Goal: Task Accomplishment & Management: Manage account settings

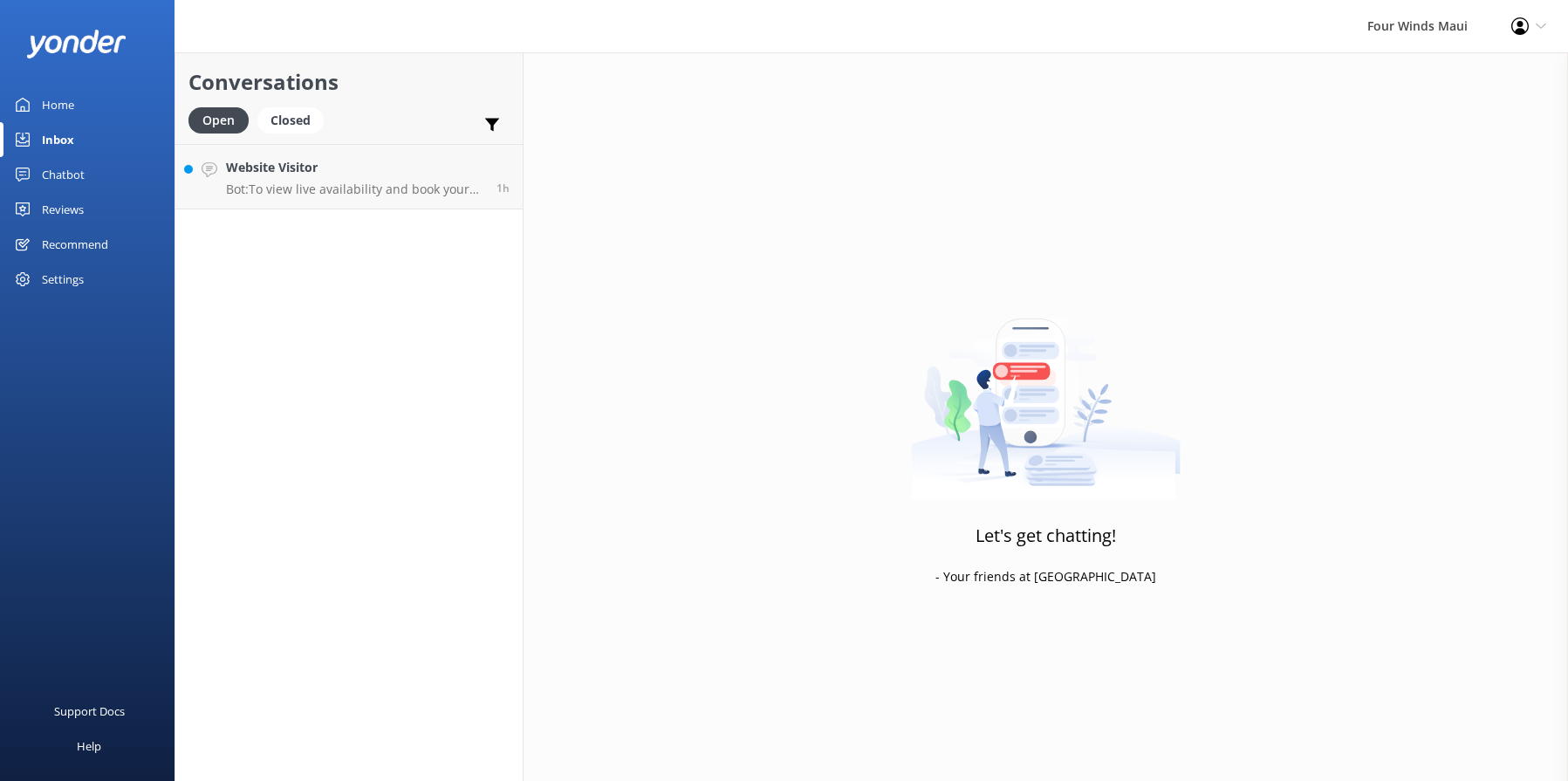
click at [360, 185] on p "Bot: To view live availability and book your tour, please visit [URL][DOMAIN_NA…" at bounding box center [354, 189] width 257 height 16
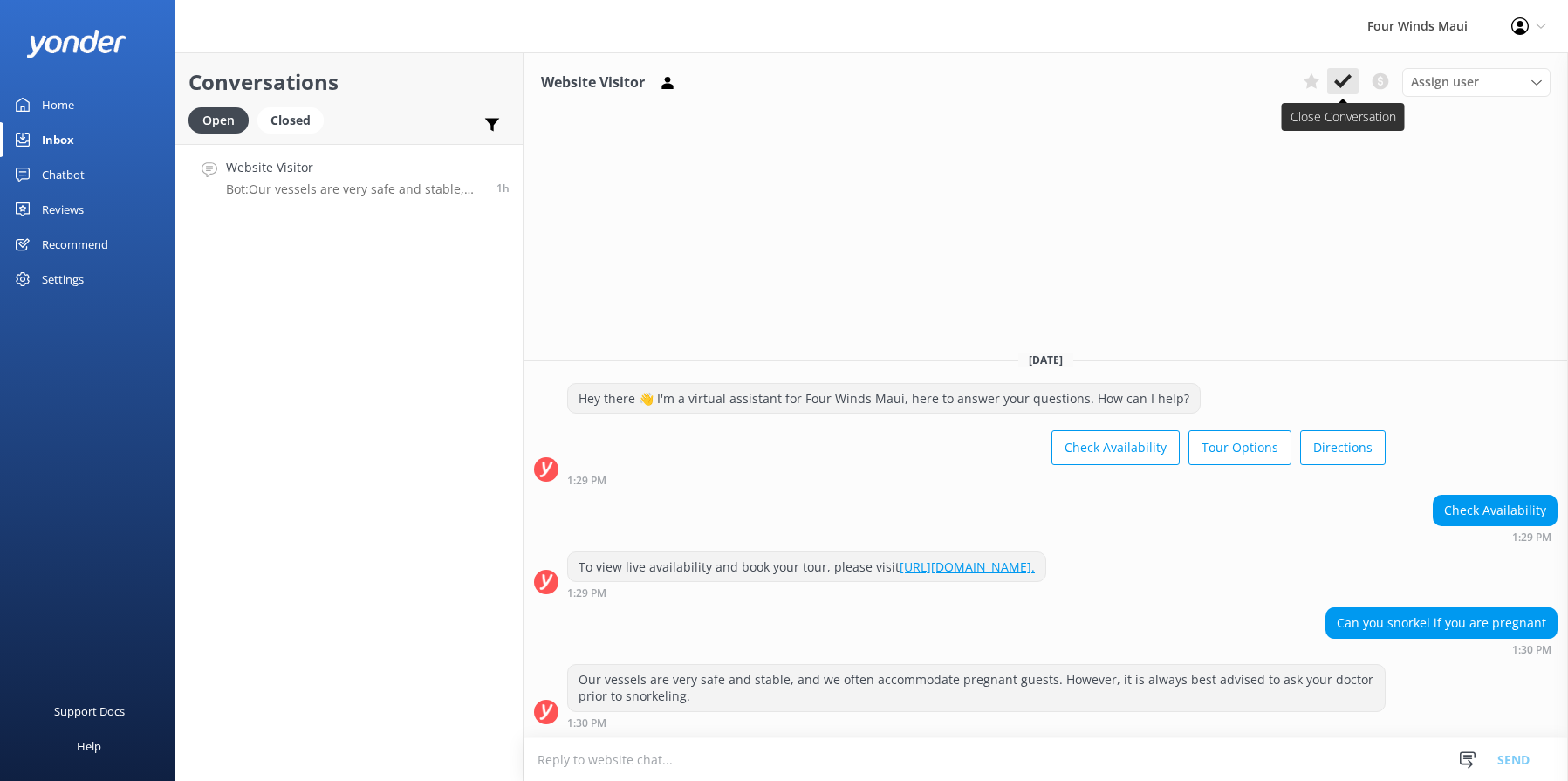
click at [1347, 82] on icon at bounding box center [1342, 81] width 17 height 17
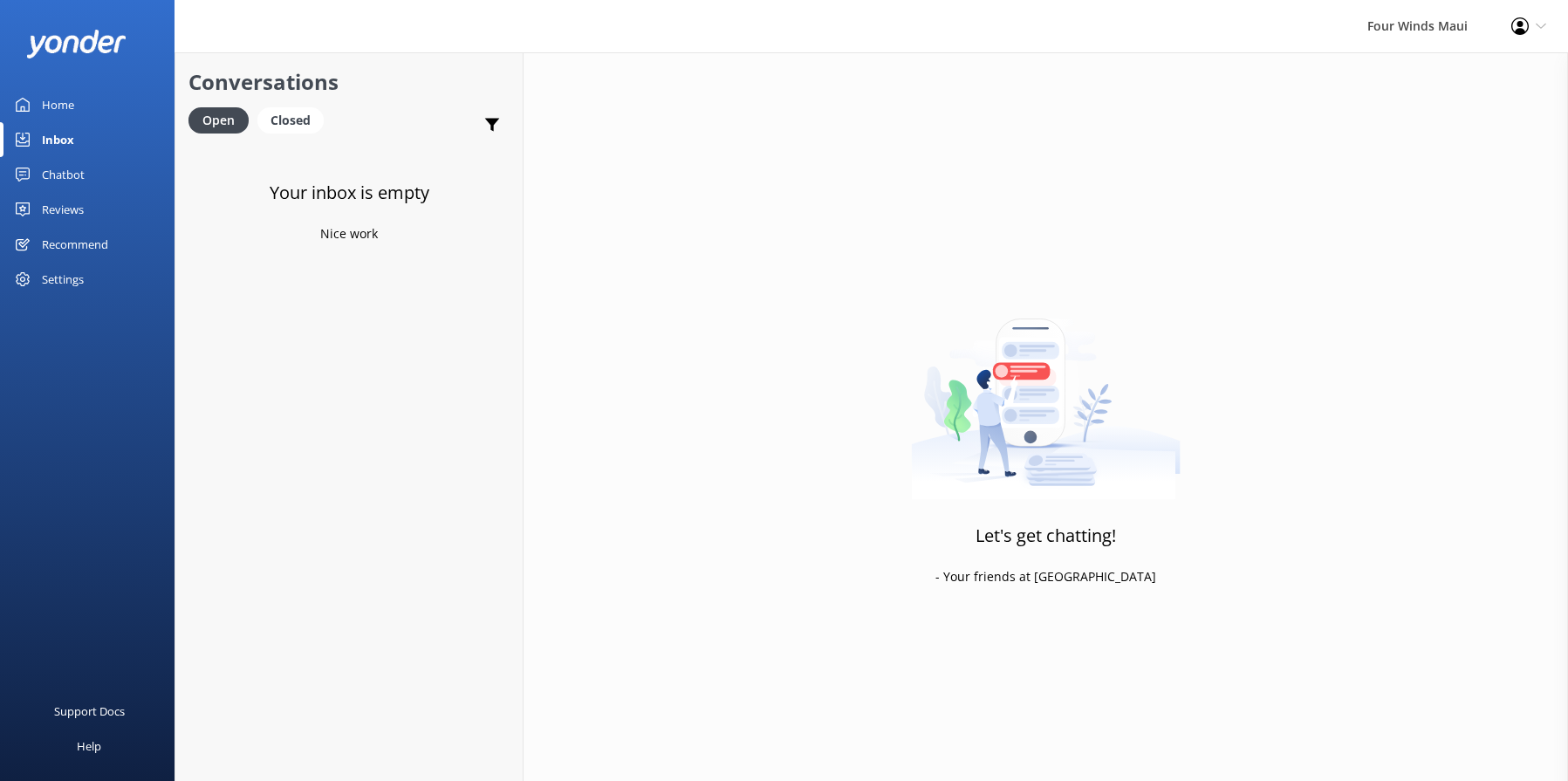
click at [58, 136] on div "Inbox" at bounding box center [58, 139] width 32 height 35
click at [46, 100] on div "Home" at bounding box center [58, 104] width 32 height 35
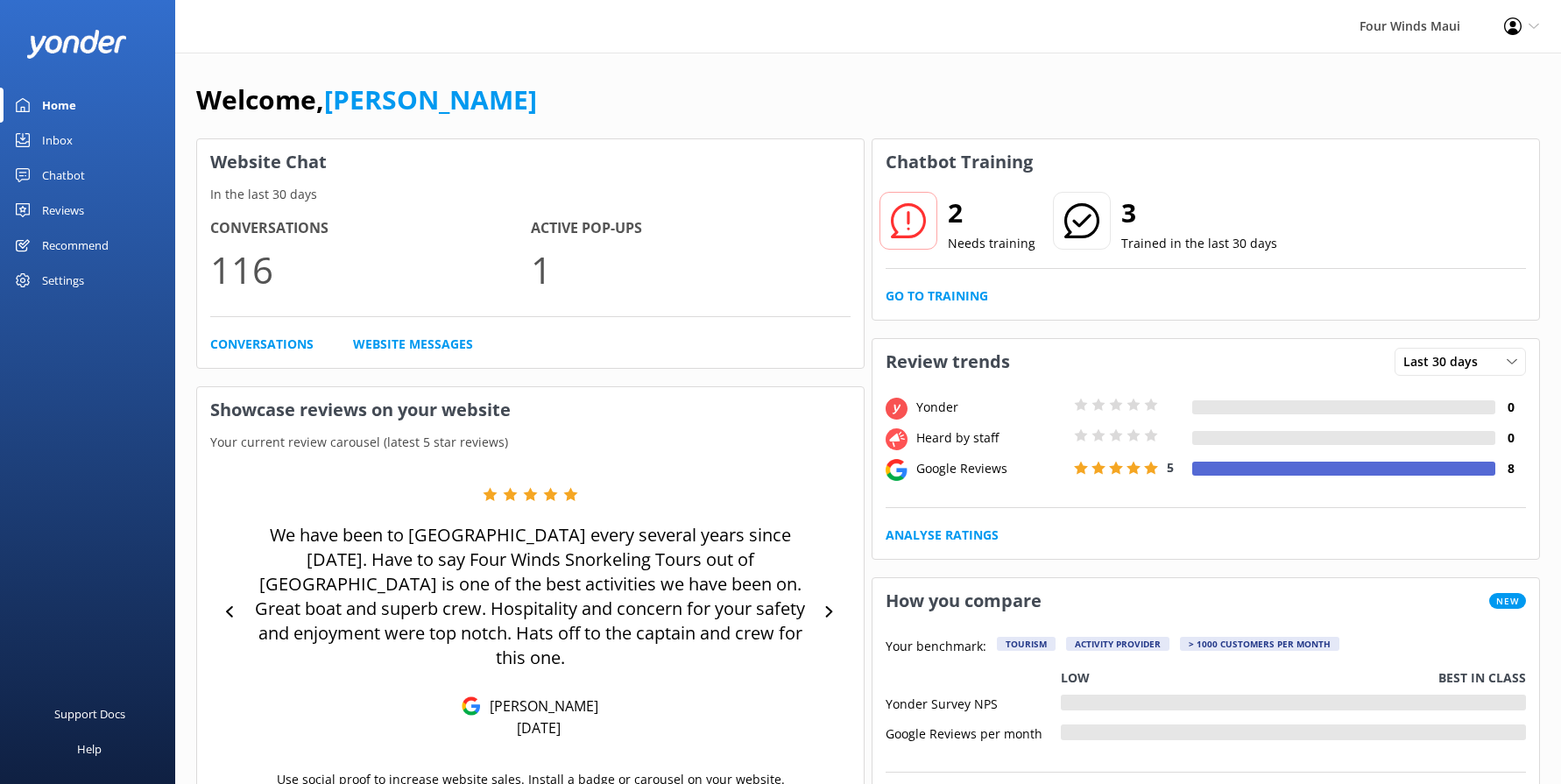
click at [59, 148] on div "Inbox" at bounding box center [58, 140] width 31 height 35
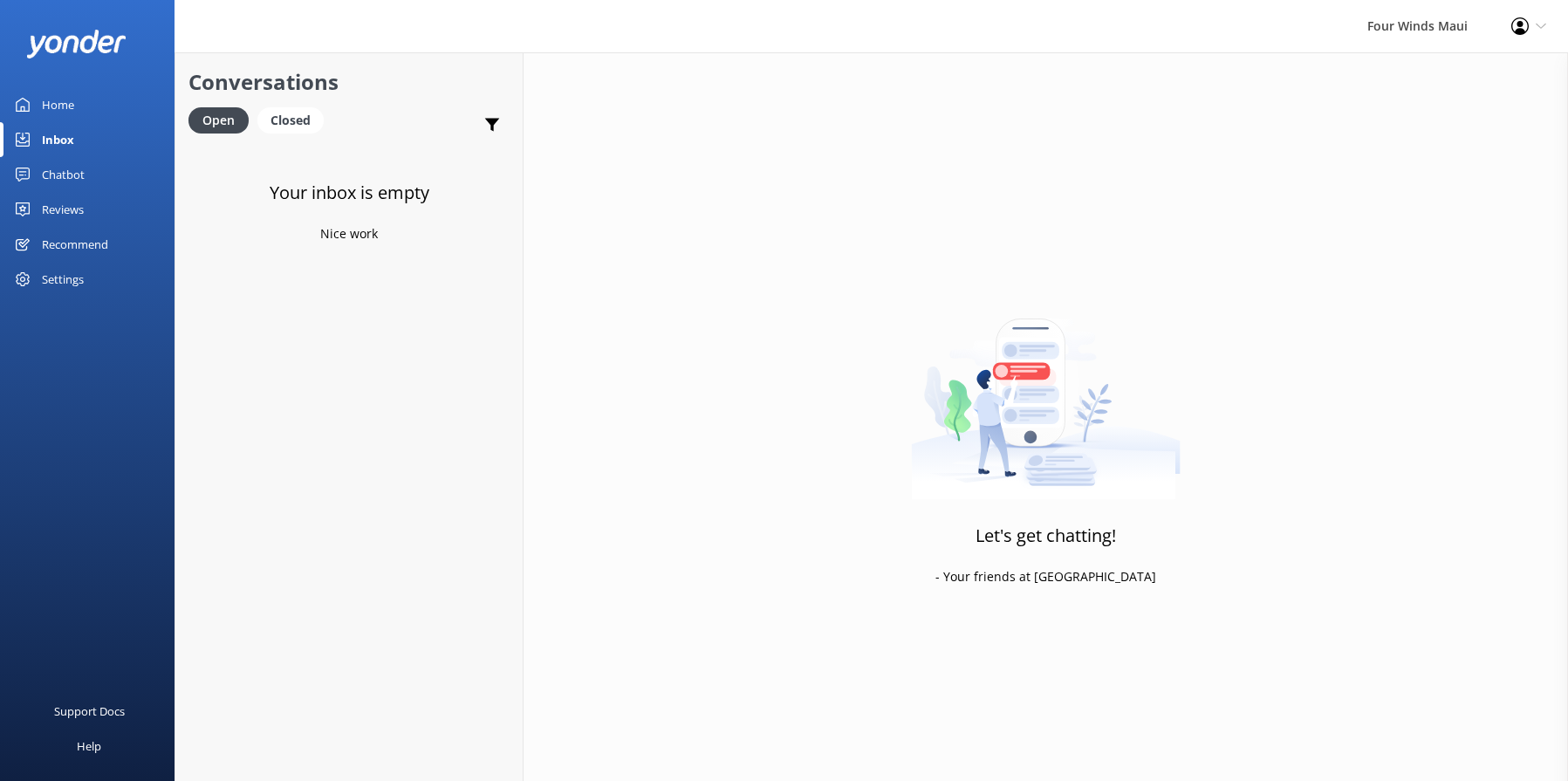
click at [63, 177] on div "Chatbot" at bounding box center [64, 174] width 43 height 35
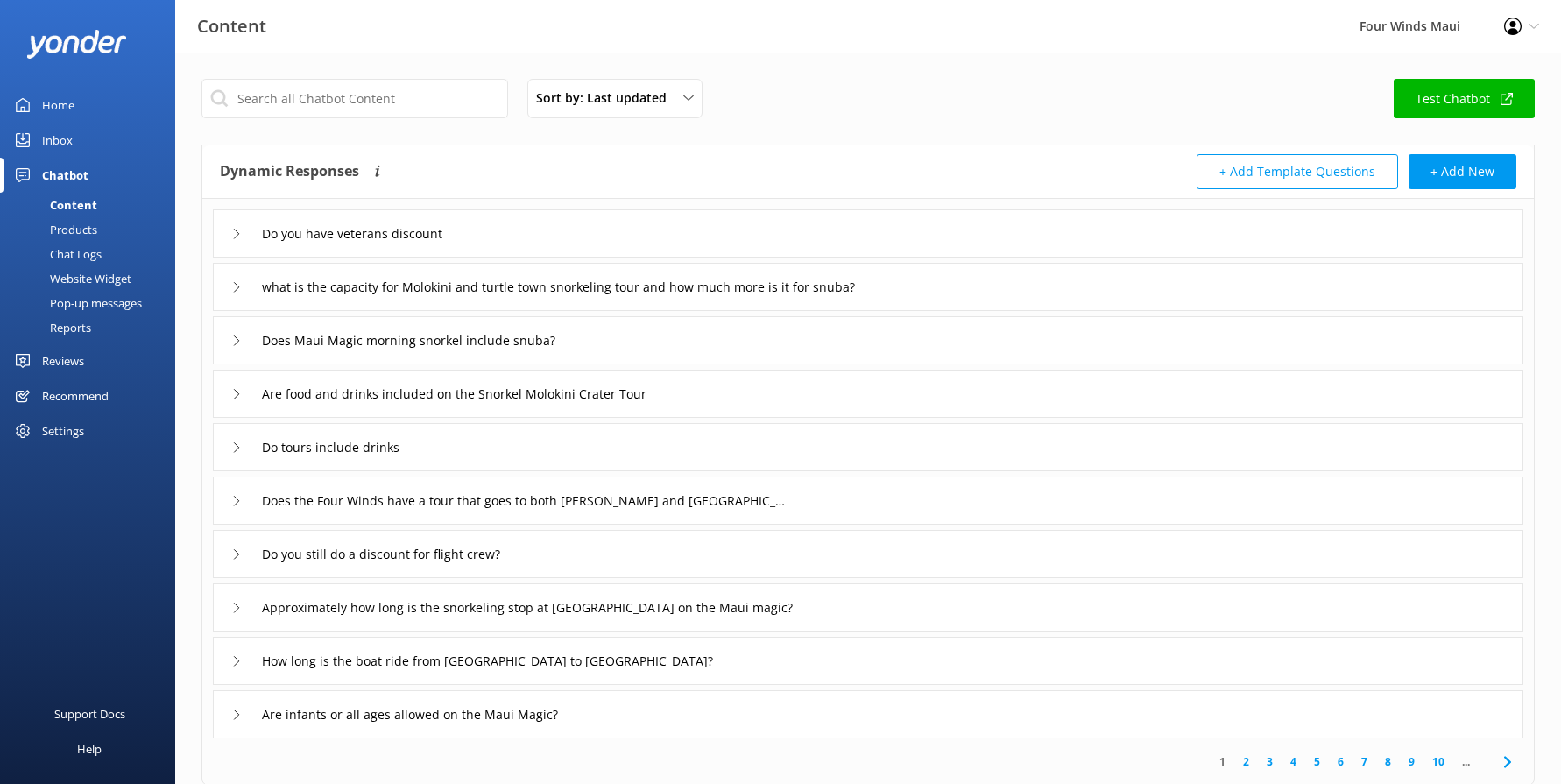
click at [93, 258] on div "Chat Logs" at bounding box center [56, 254] width 91 height 24
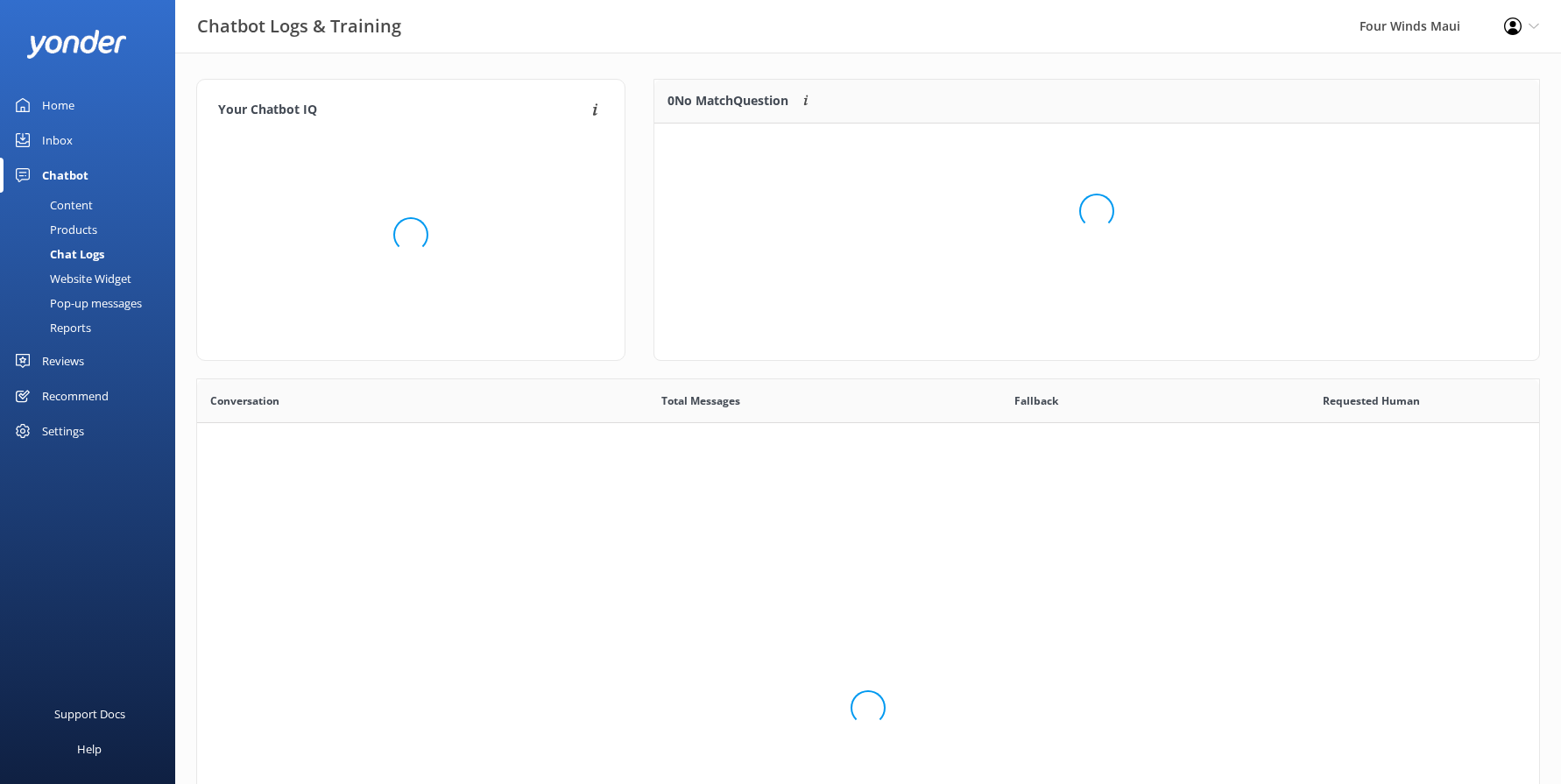
scroll to position [601, 1329]
